Goal: Ask a question

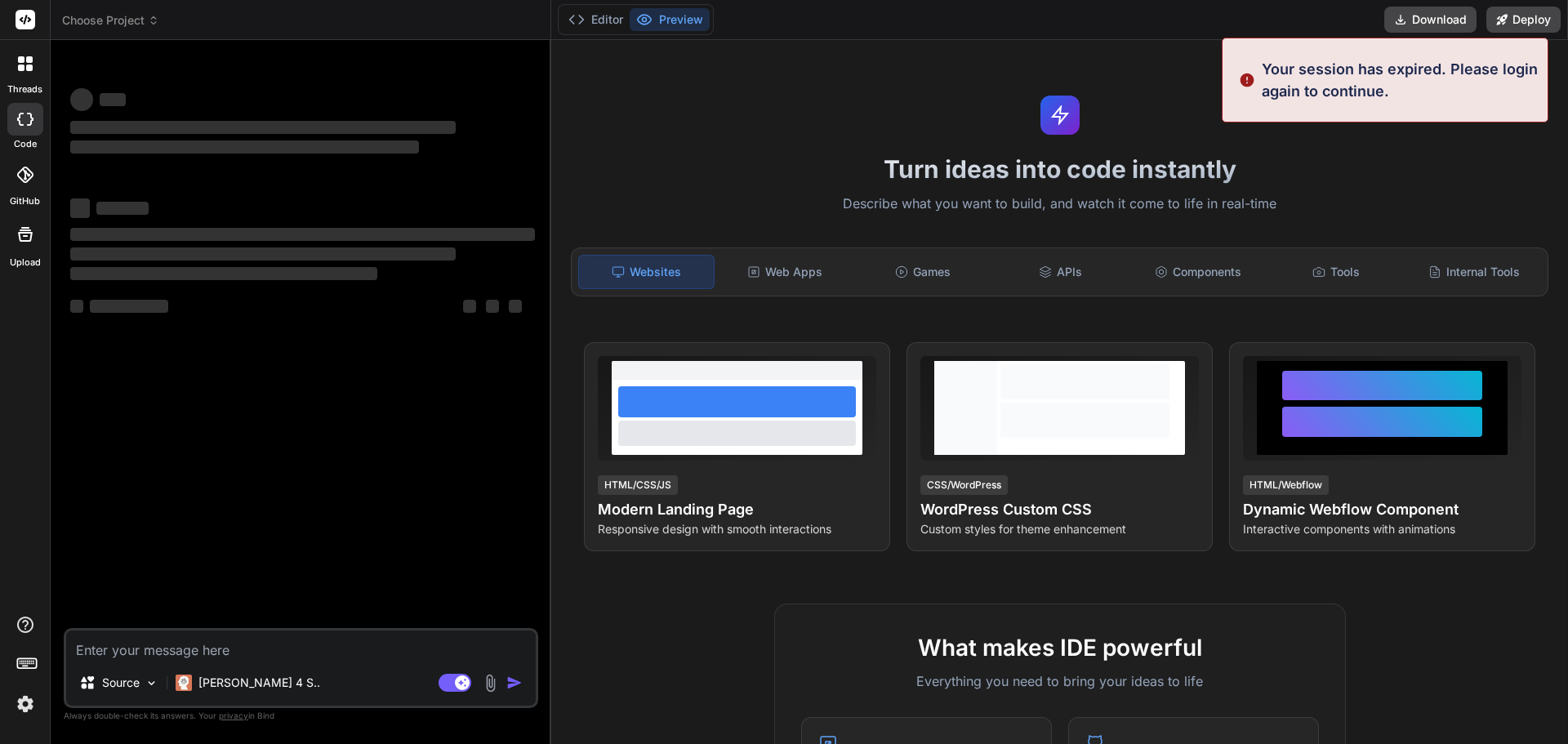
click at [108, 637] on textarea at bounding box center [301, 645] width 470 height 30
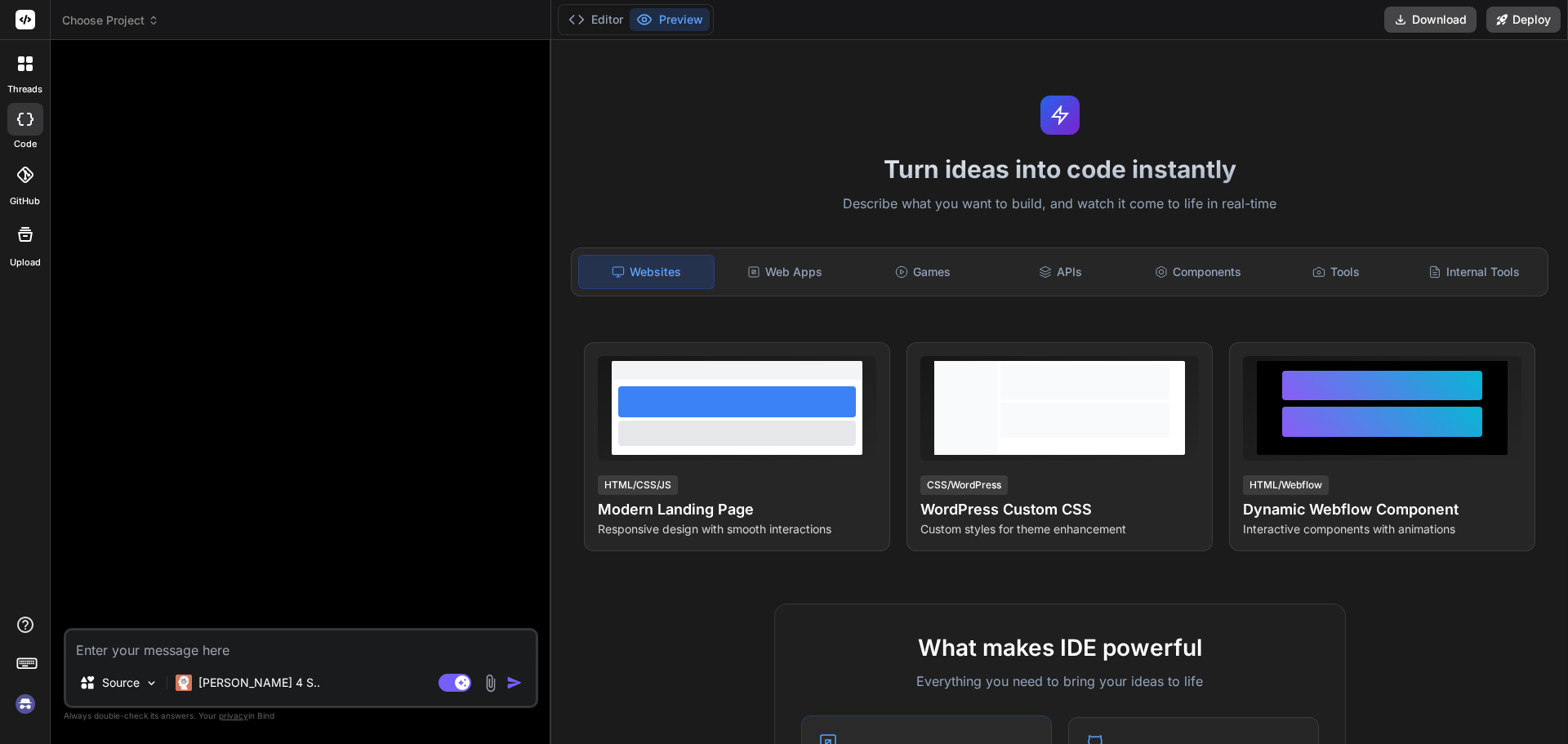
type textarea "x"
click at [186, 660] on div "Source Claude 4 S.. Agent Mode. When this toggle is activated, AI automatically…" at bounding box center [301, 668] width 475 height 80
click at [181, 650] on textarea at bounding box center [301, 645] width 470 height 30
paste textarea "list down the no. of screens that should include in complete flow of quick and …"
type textarea "list down the no. of screens that should include in complete flow of quick and …"
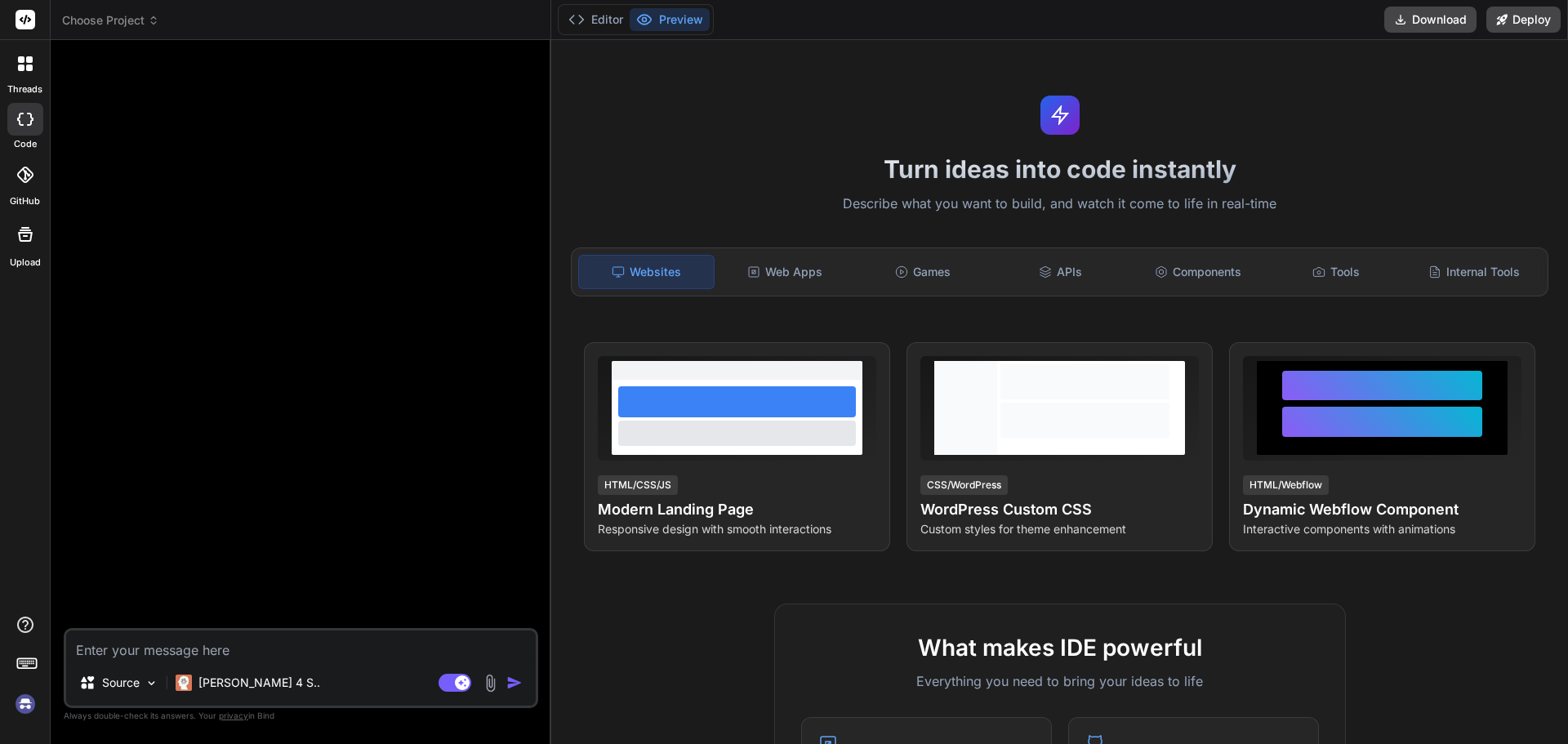
type textarea "x"
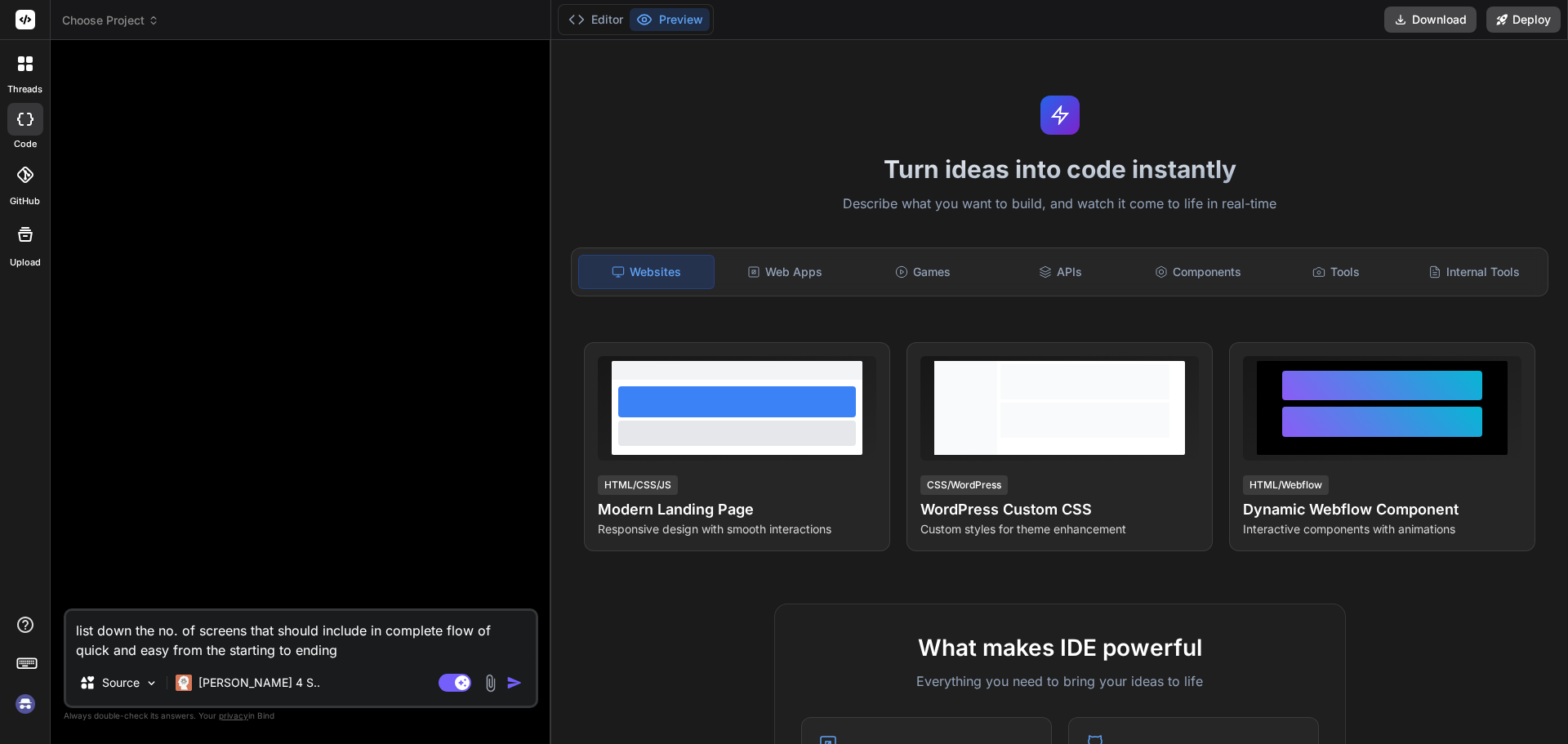
click at [385, 625] on textarea "list down the no. of screens that should include in complete flow of quick and …" at bounding box center [301, 636] width 470 height 49
type textarea "list down the no. of screens that should include in acomplete flow of quick and…"
type textarea "x"
type textarea "list down the no. of screens that should include in ancomplete flow of quick an…"
type textarea "x"
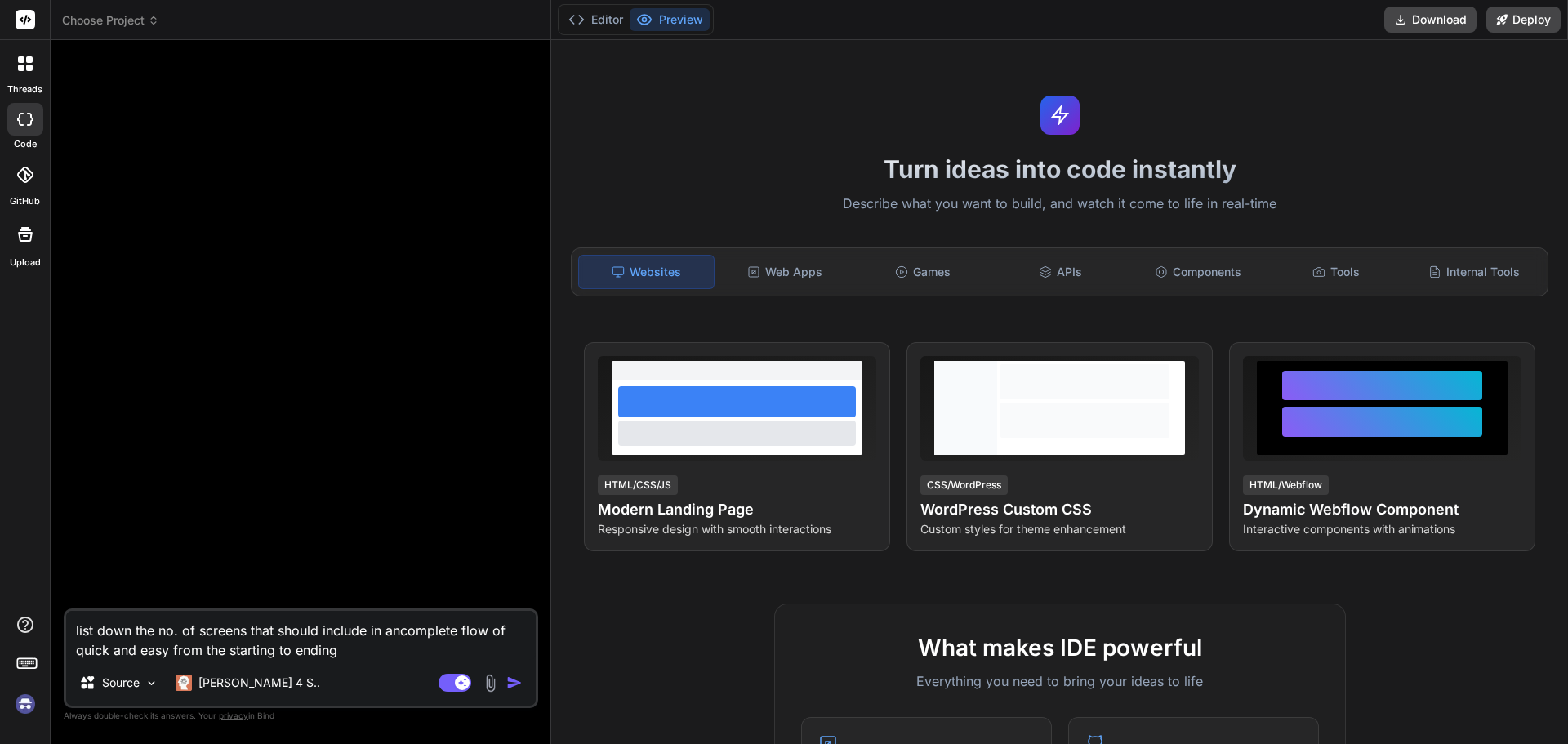
type textarea "list down the no. of screens that should include in andcomplete flow of quick a…"
type textarea "x"
type textarea "list down the no. of screens that should include in and complete flow of quick …"
type textarea "x"
type textarea "list down the no. of screens that should include in and ccomplete flow of quick…"
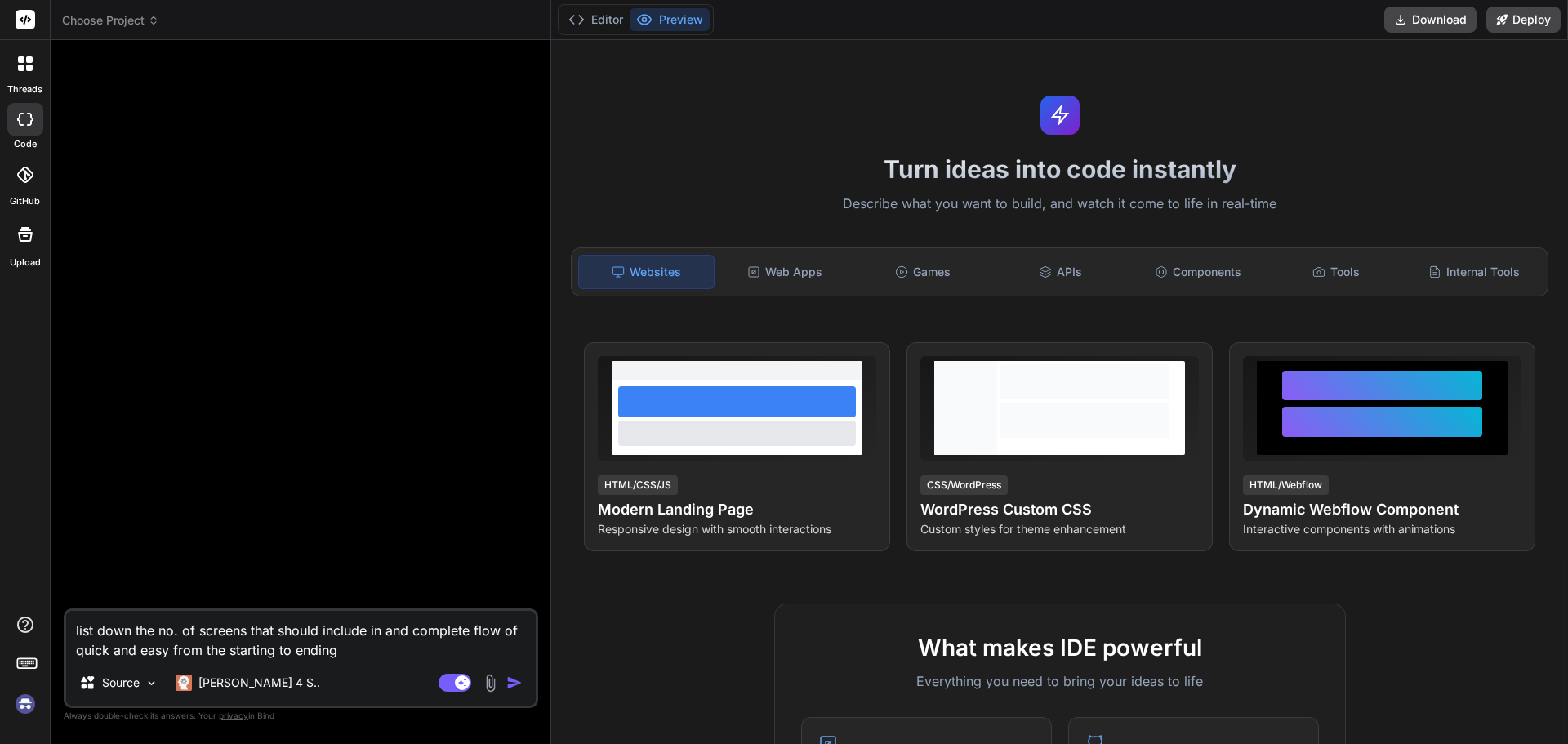
type textarea "x"
type textarea "list down the no. of screens that should include in and cocomplete flow of quic…"
type textarea "x"
type textarea "list down the no. of screens that should include in and comcomplete flow of qui…"
type textarea "x"
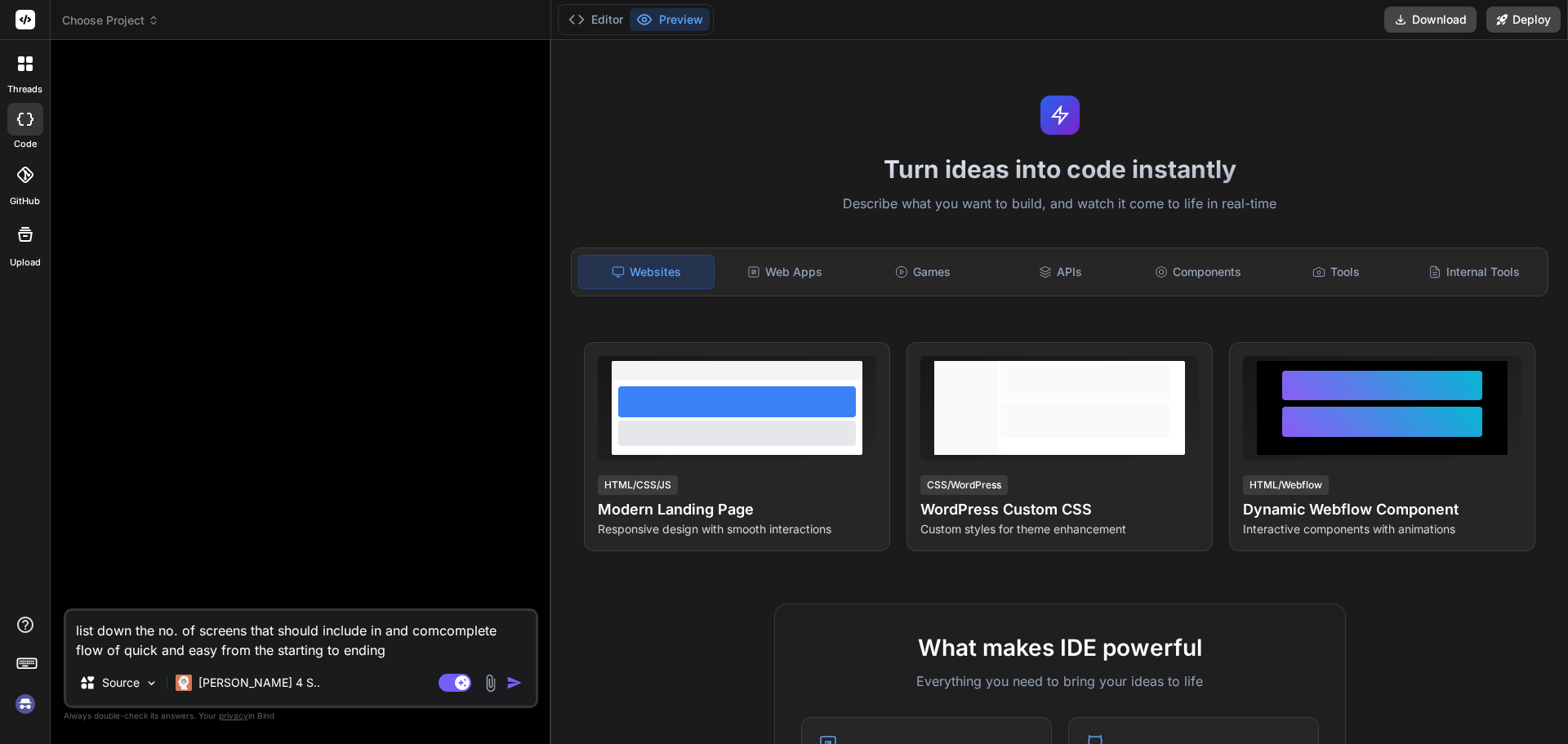
type textarea "list down the no. of screens that should include in and compcomplete flow of qu…"
type textarea "x"
type textarea "list down the no. of screens that should include in and complcomplete flow of q…"
type textarea "x"
type textarea "list down the no. of screens that should include in and compcomplete flow of qu…"
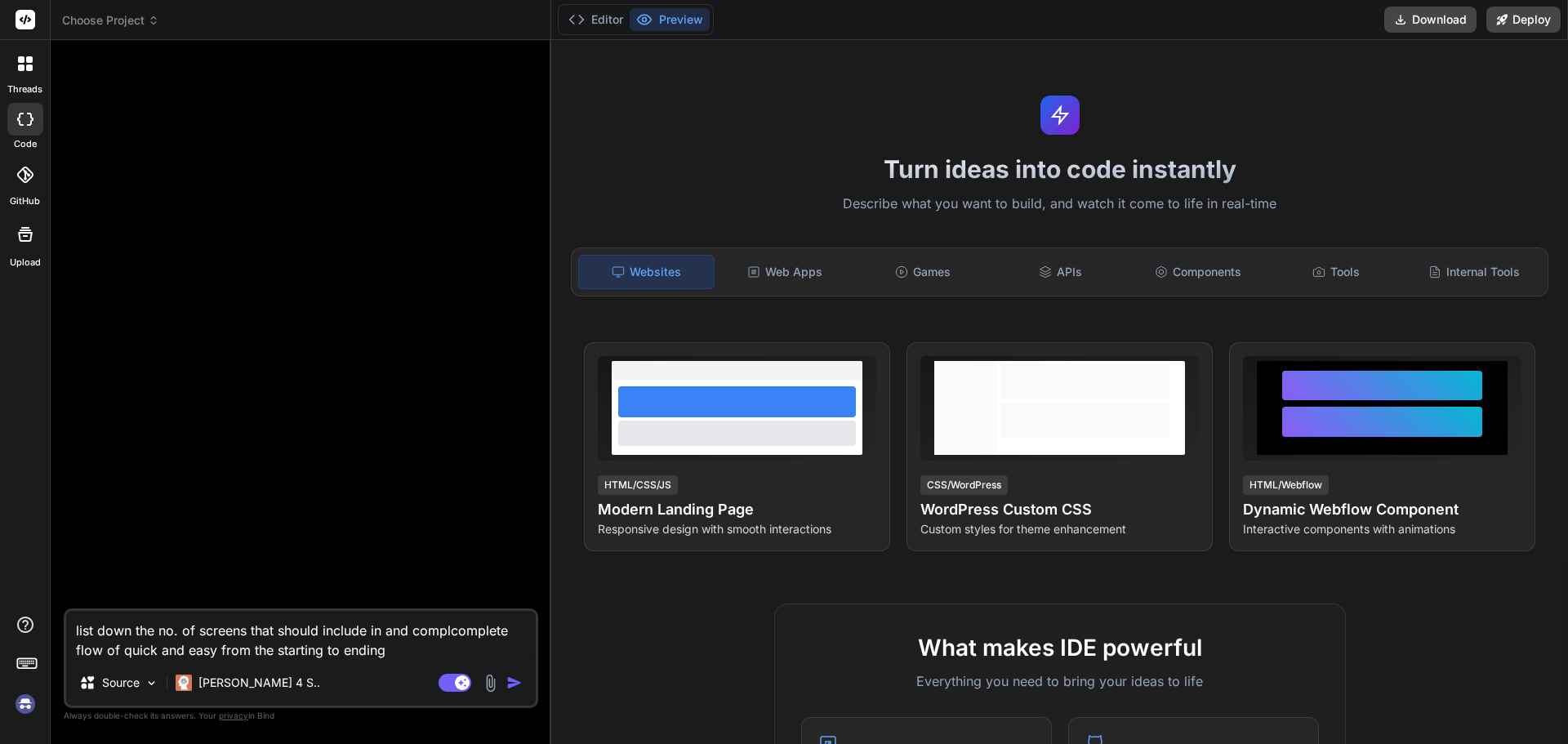
type textarea "x"
type textarea "list down the no. of screens that should include in and comcomplete flow of qui…"
type textarea "x"
type textarea "list down the no. of screens that should include in and cocomplete flow of quic…"
type textarea "x"
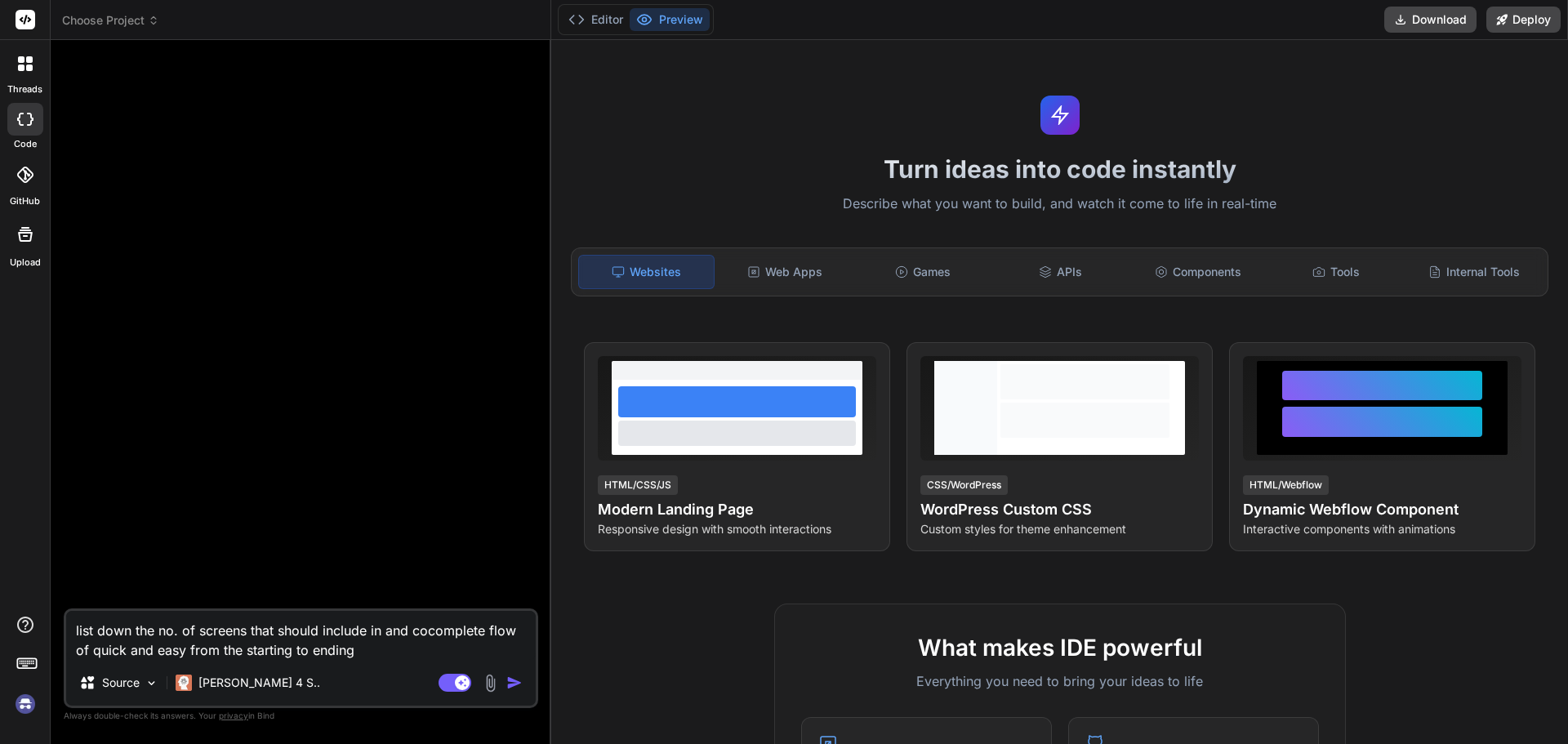
type textarea "list down the no. of screens that should include in and ccomplete flow of quick…"
type textarea "x"
type textarea "list down the no. of screens that should include in and complete flow of quick …"
type textarea "x"
type textarea "list down the no. of screens that should include in and ecomplete flow of quick…"
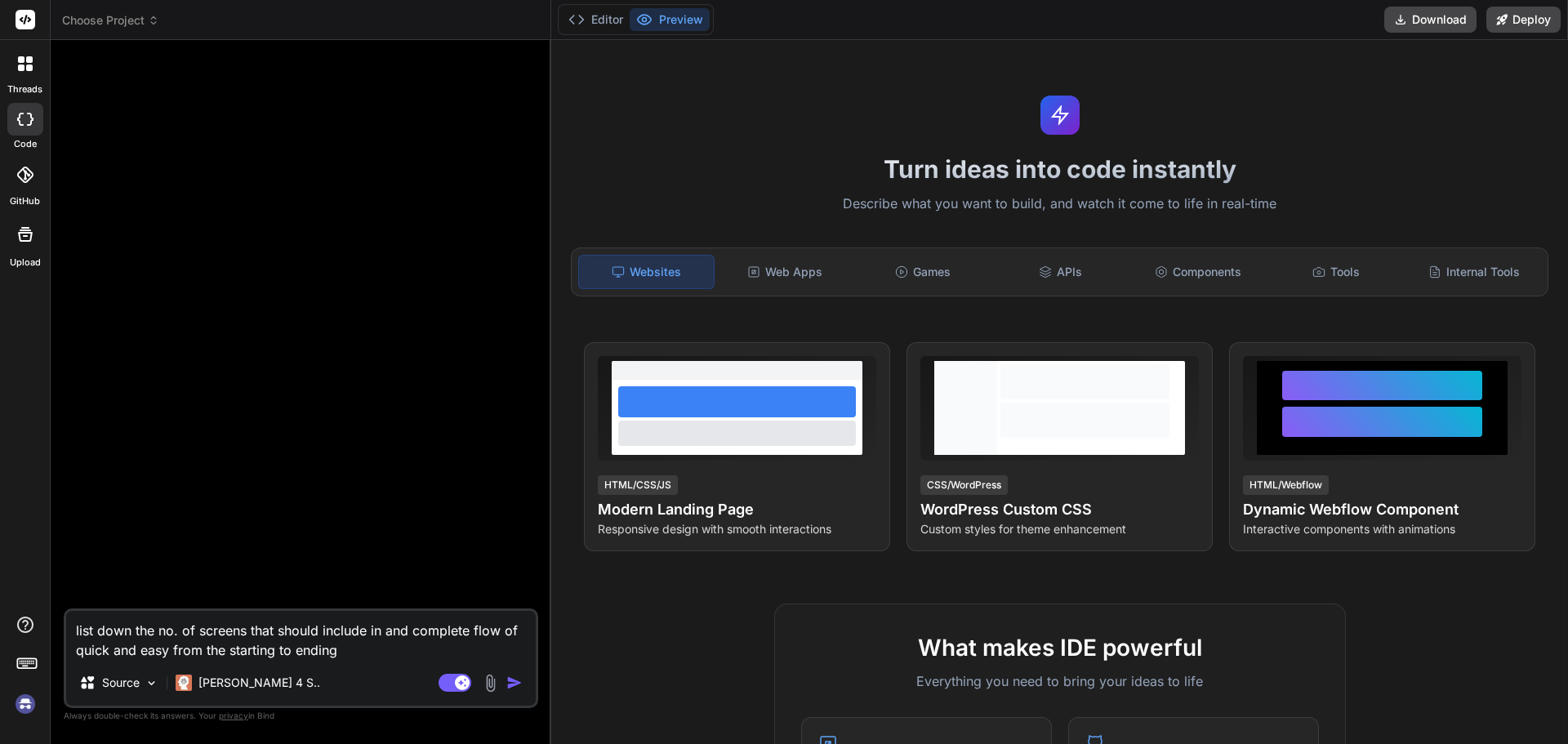
type textarea "x"
type textarea "list down the no. of screens that should include in and excomplete flow of quic…"
type textarea "x"
type textarea "list down the no. of screens that should include in and ecomplete flow of quick…"
type textarea "x"
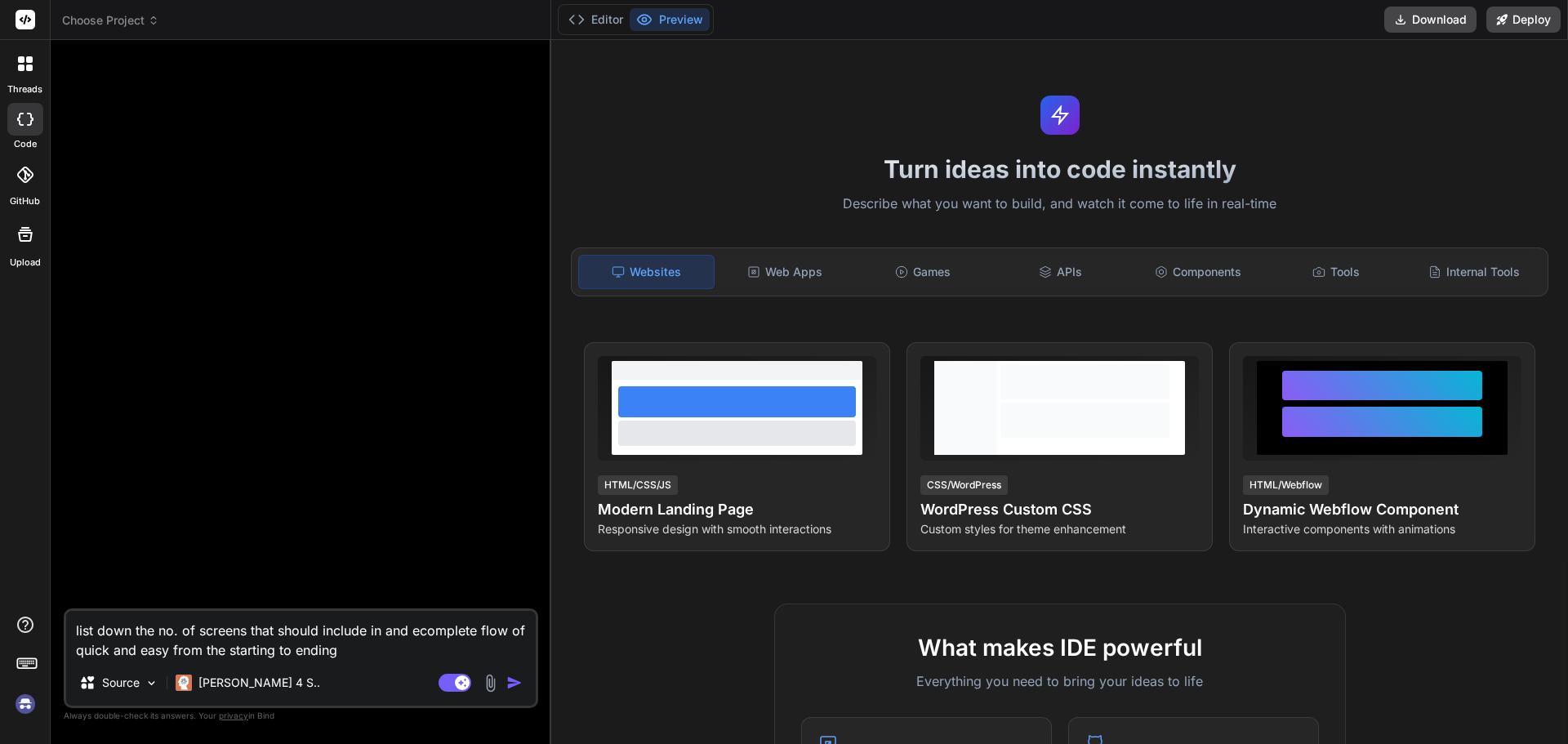
type textarea "list down the no. of screens that should include in and eccomplete flow of quic…"
type textarea "x"
type textarea "list down the no. of screens that should include in and ecocomplete flow of qui…"
type textarea "x"
type textarea "list down the no. of screens that should include in and ecomcomplete flow of qu…"
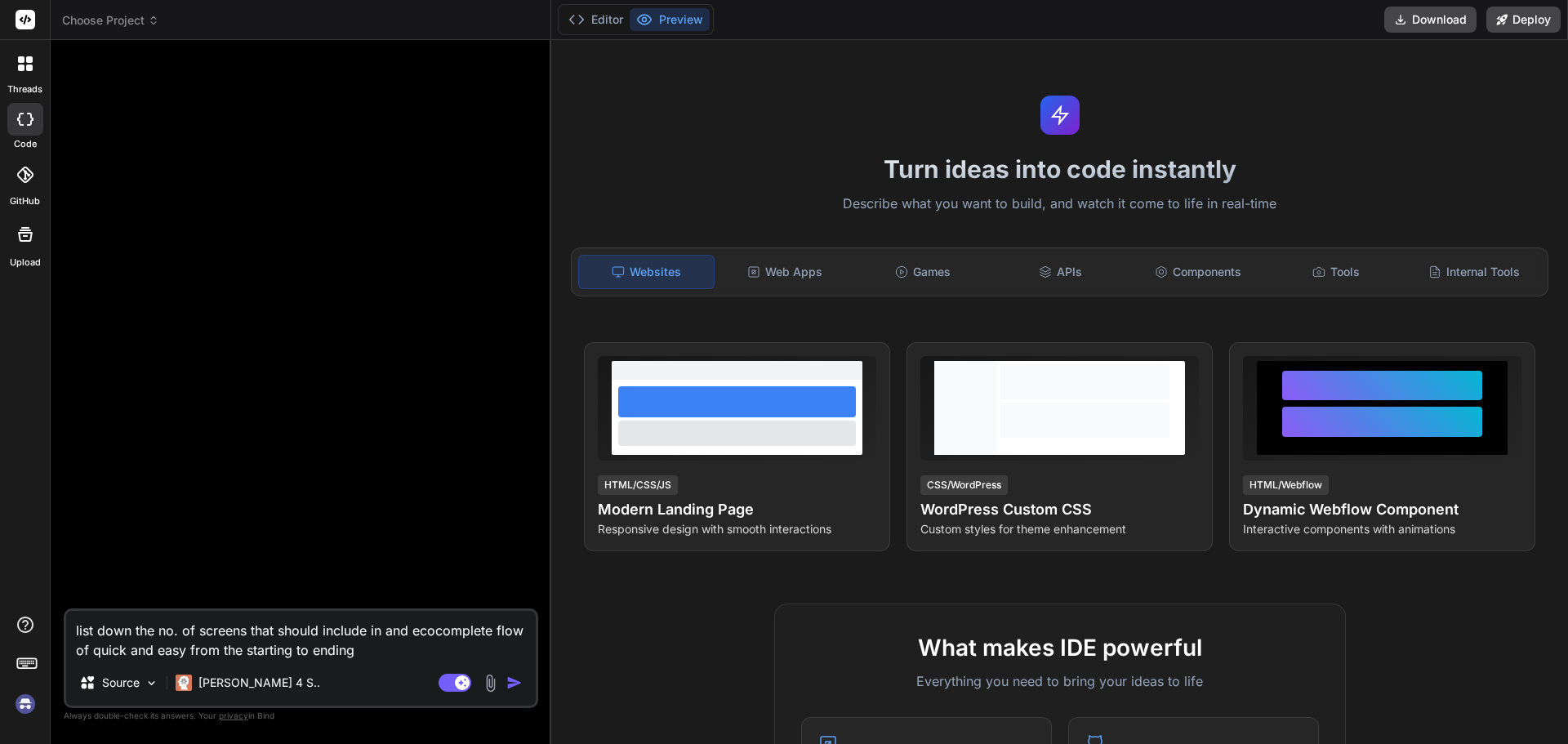
type textarea "x"
type textarea "list down the no. of screens that should include in and ecommcomplete flow of q…"
type textarea "x"
type textarea "list down the no. of screens that should include in and ecommecomplete flow of …"
type textarea "x"
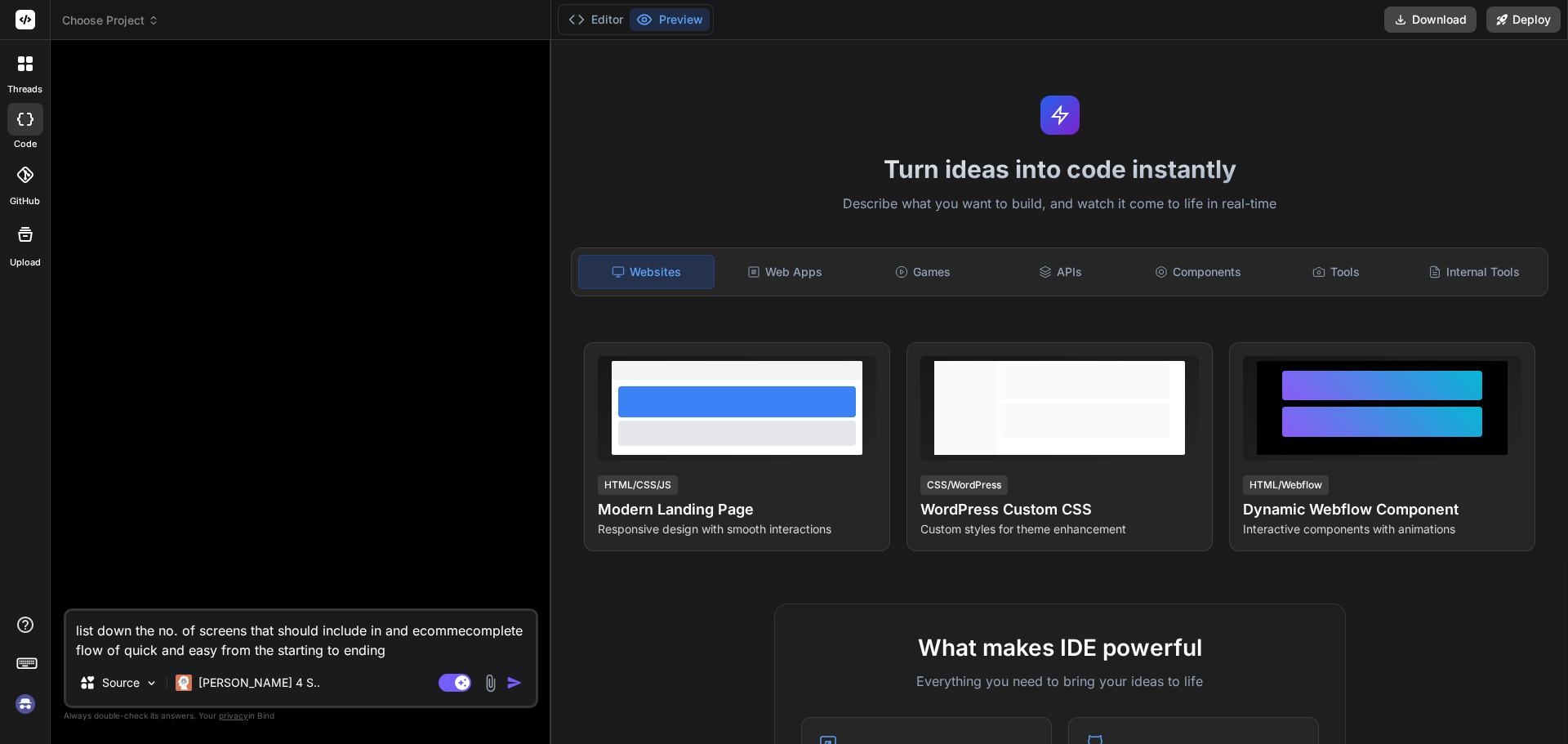
type textarea "list down the no. of screens that should include in and ecommercomplete flow of…"
type textarea "x"
type textarea "list down the no. of screens that should include in and ecommerccomplete flow o…"
type textarea "x"
type textarea "list down the no. of screens that should include in and ecommercecomplete flow …"
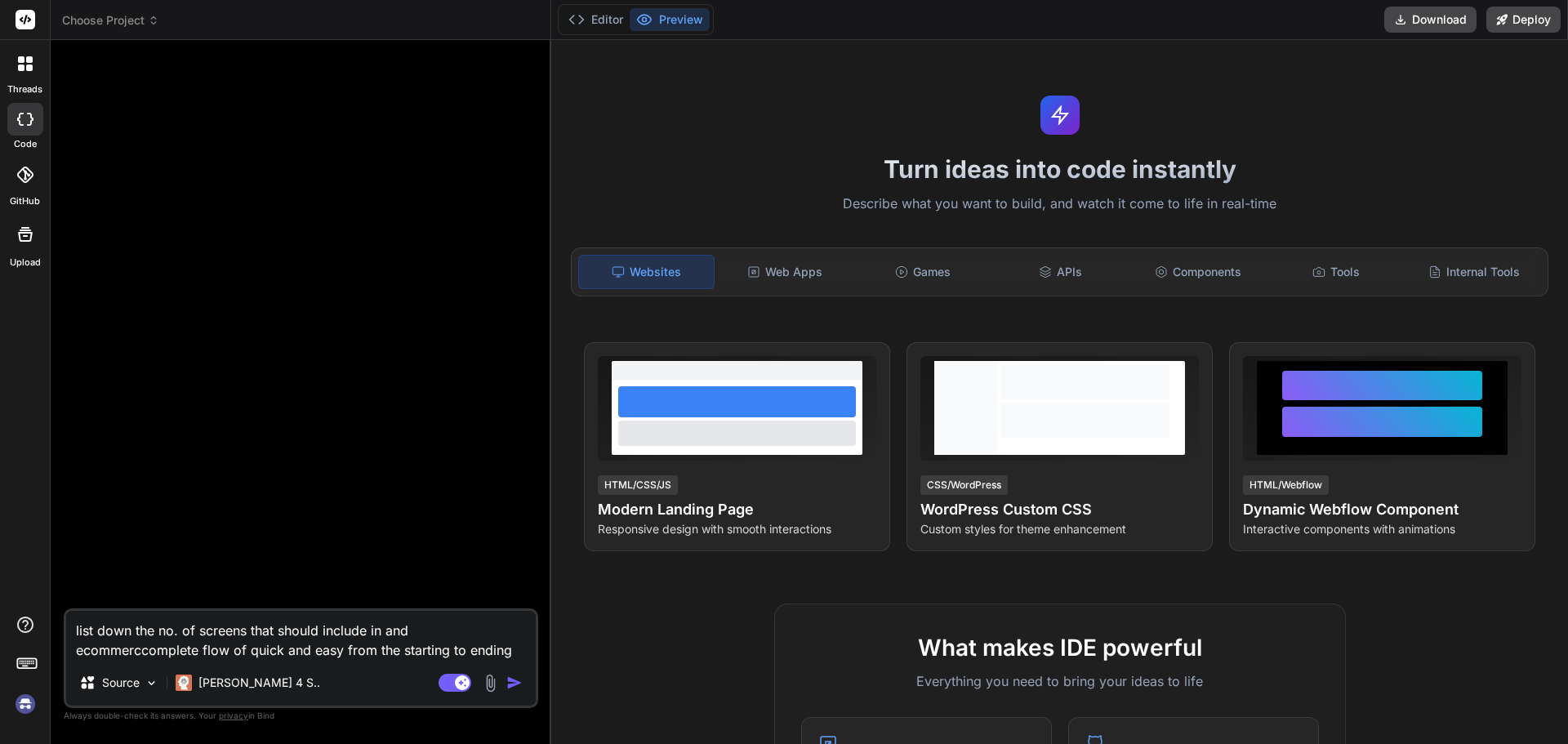
type textarea "x"
type textarea "list down the no. of screens that should include in and ecommerce complete flow…"
type textarea "x"
type textarea "list down the no. of screens that should include in and ecommerce complete flow…"
click at [506, 689] on img "button" at bounding box center [514, 682] width 16 height 16
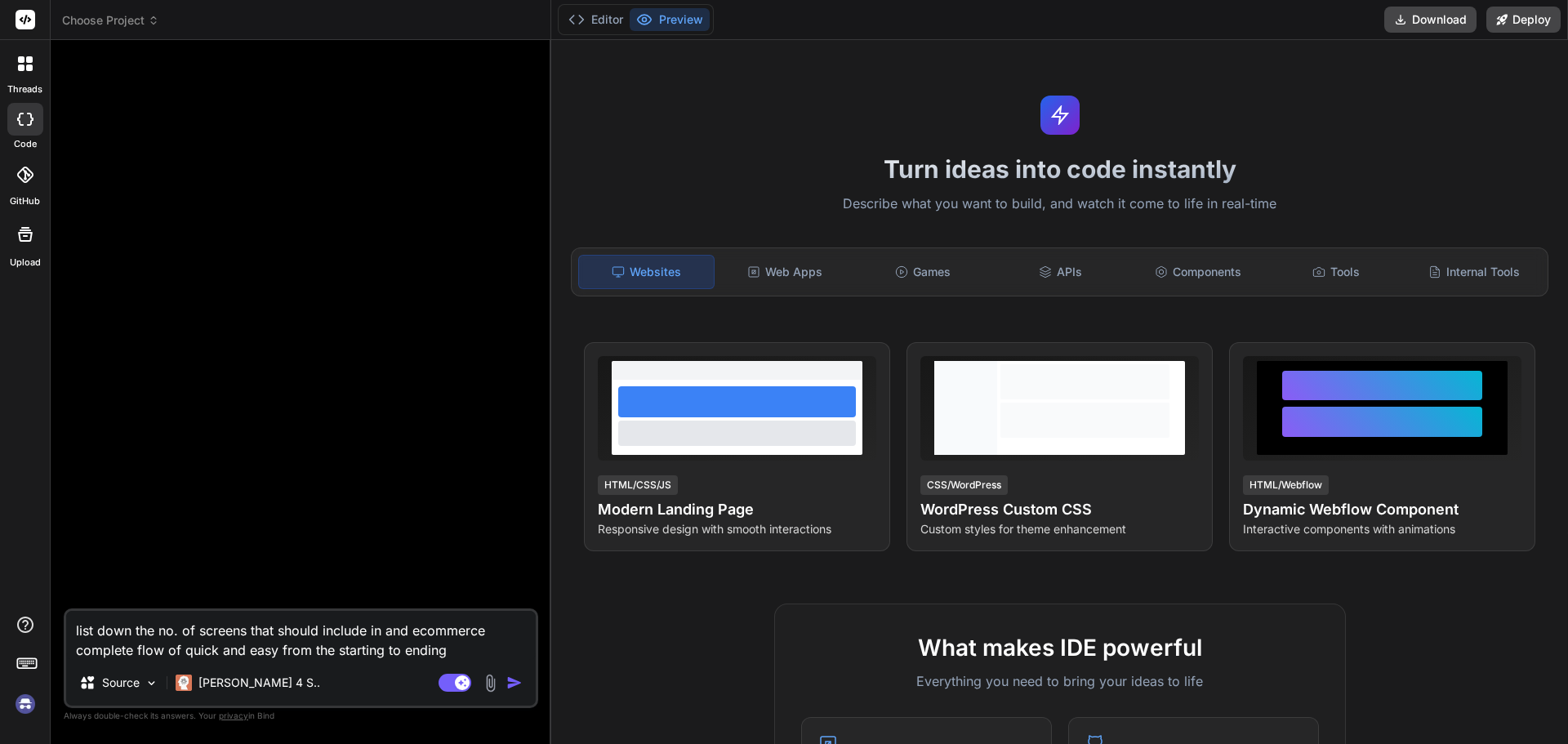
type textarea "x"
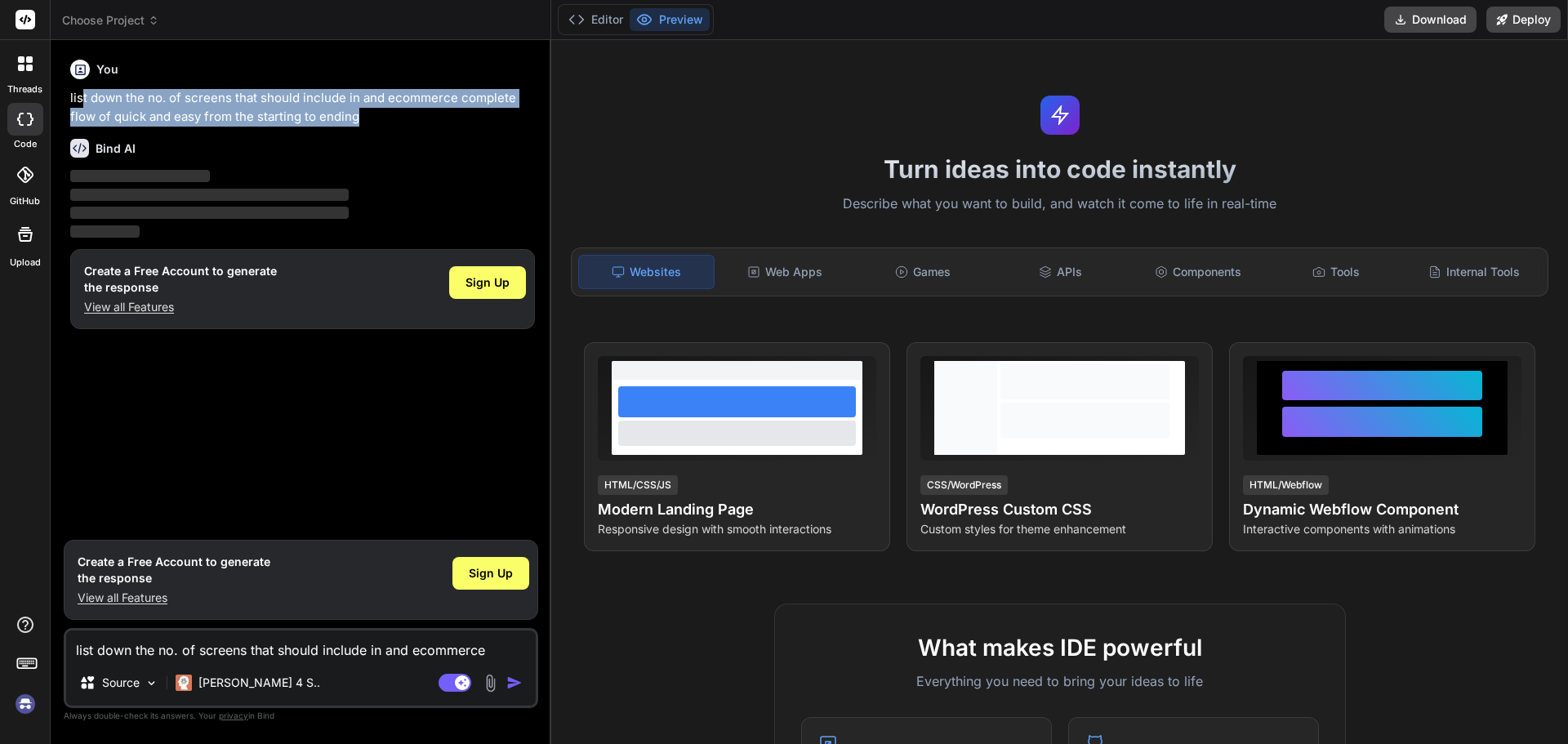
drag, startPoint x: 379, startPoint y: 122, endPoint x: 84, endPoint y: 82, distance: 297.7
click at [84, 82] on div "You list down the no. of screens that should include in and ecommerce complete …" at bounding box center [302, 90] width 465 height 72
click at [412, 118] on p "list down the no. of screens that should include in and ecommerce complete flow…" at bounding box center [302, 107] width 465 height 37
drag, startPoint x: 359, startPoint y: 111, endPoint x: 73, endPoint y: 84, distance: 287.3
click at [73, 84] on div "You list down the no. of screens that should include in and ecommerce complete …" at bounding box center [302, 90] width 465 height 72
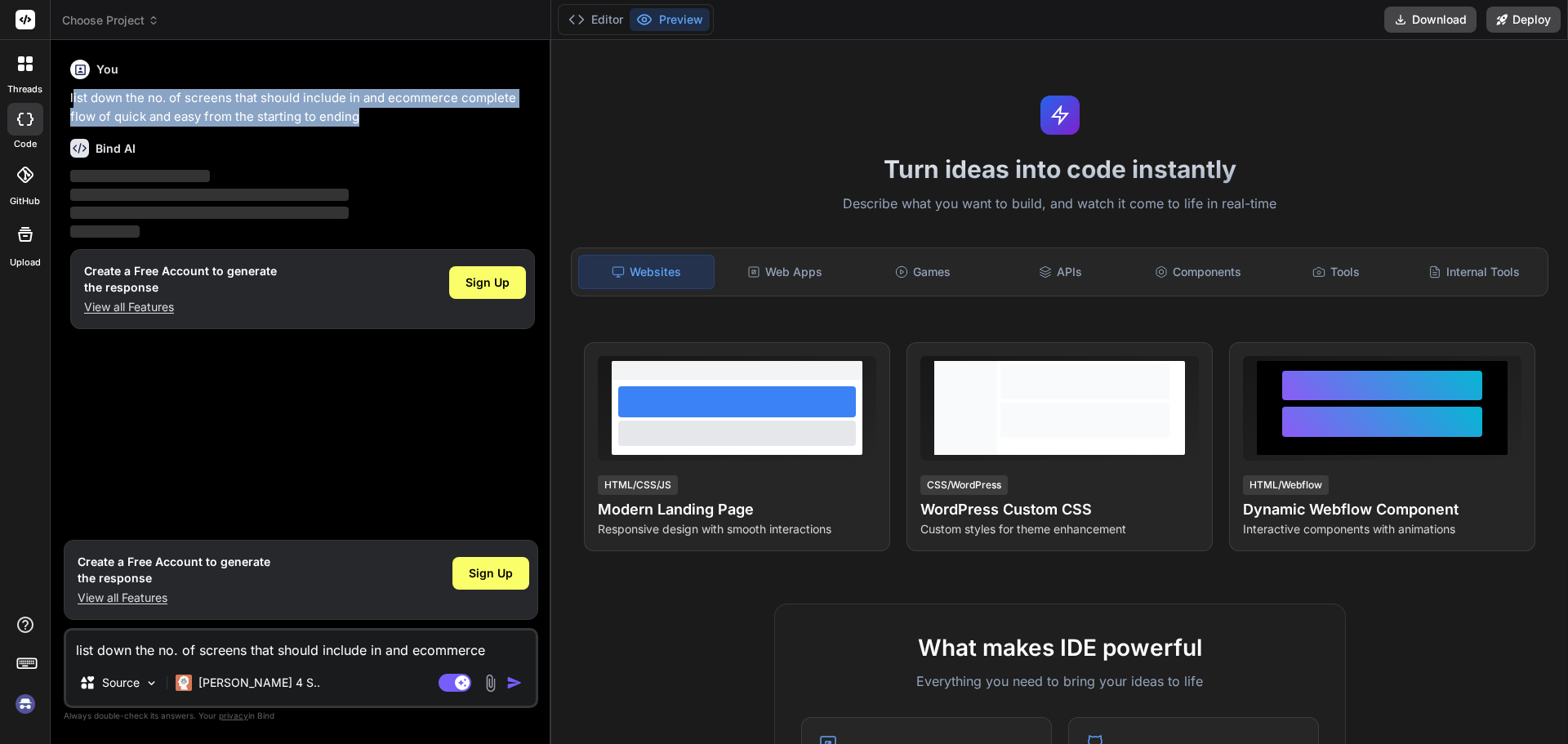
click at [73, 84] on div "You list down the no. of screens that should include in and ecommerce complete …" at bounding box center [302, 90] width 465 height 72
click at [73, 102] on p "list down the no. of screens that should include in and ecommerce complete flow…" at bounding box center [302, 107] width 465 height 37
drag, startPoint x: 95, startPoint y: 96, endPoint x: 412, endPoint y: 117, distance: 317.7
click at [412, 117] on p "list down the no. of screens that should include in and ecommerce complete flow…" at bounding box center [302, 107] width 465 height 37
copy p "list down the no. of screens that should include in and ecommerce complete flow…"
